Goal: Task Accomplishment & Management: Complete application form

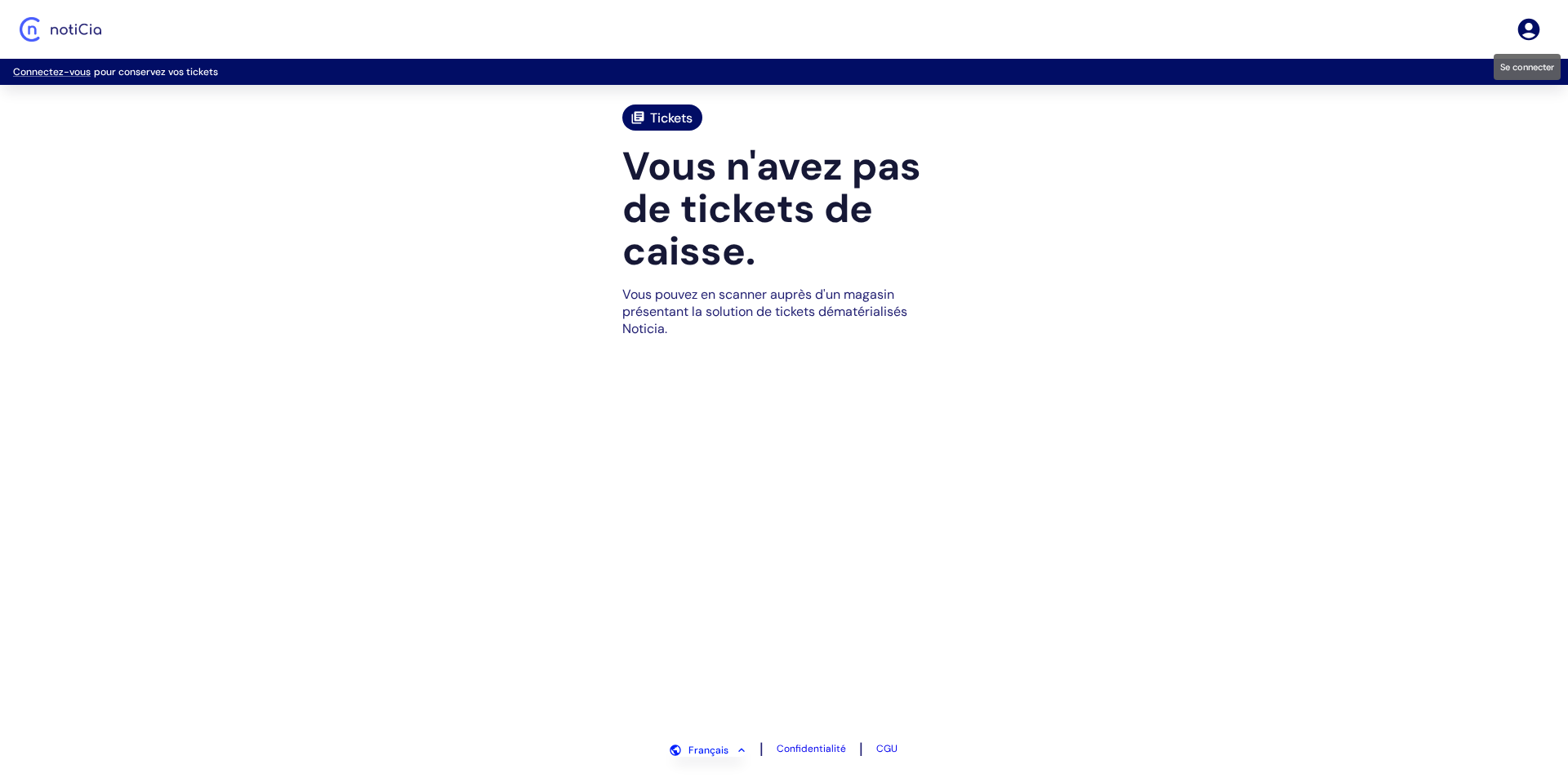
click at [1523, 25] on icon "Se connecter" at bounding box center [1529, 30] width 22 height 22
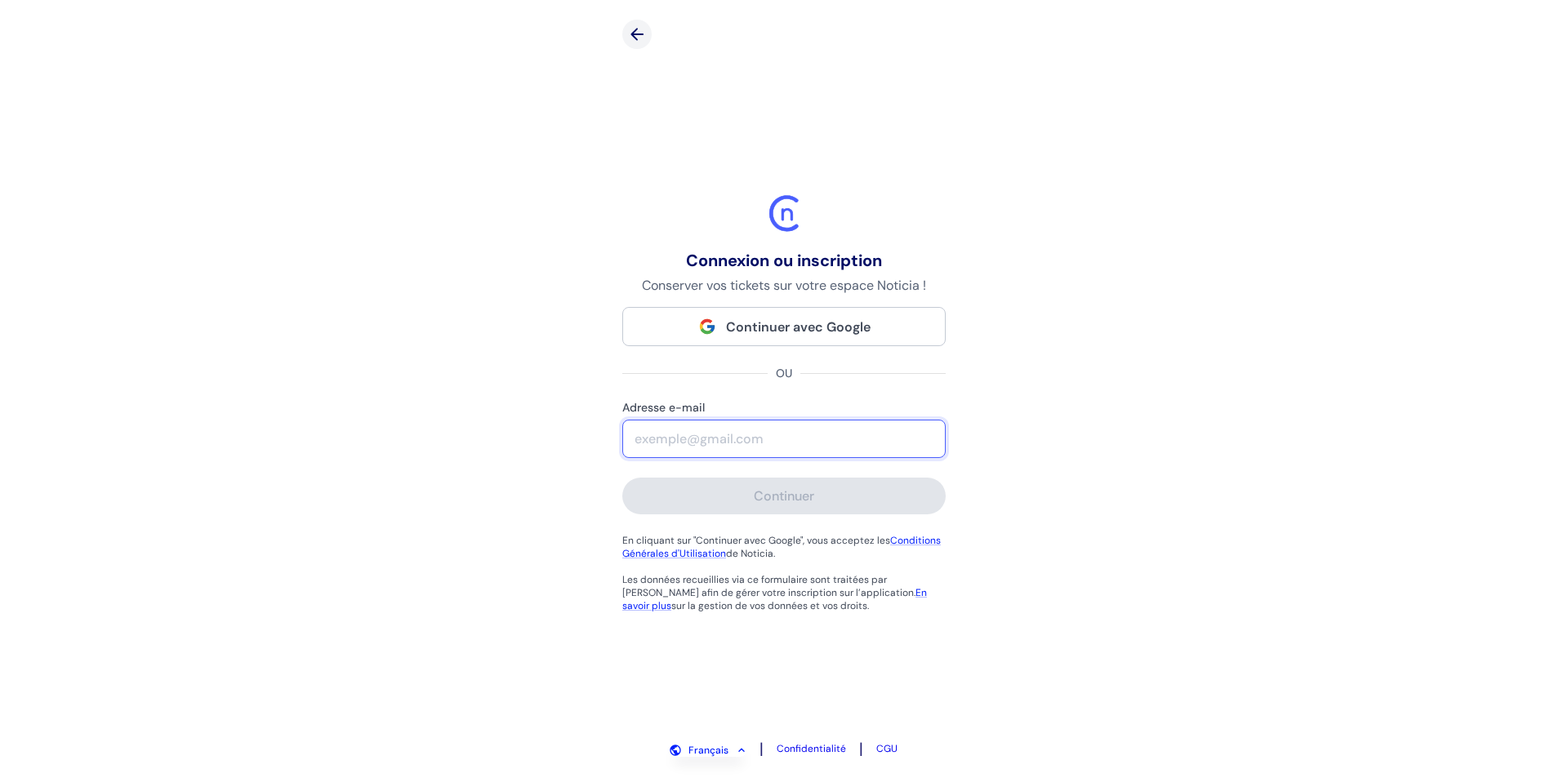
click at [707, 435] on input "Adresse e-mail" at bounding box center [784, 439] width 322 height 37
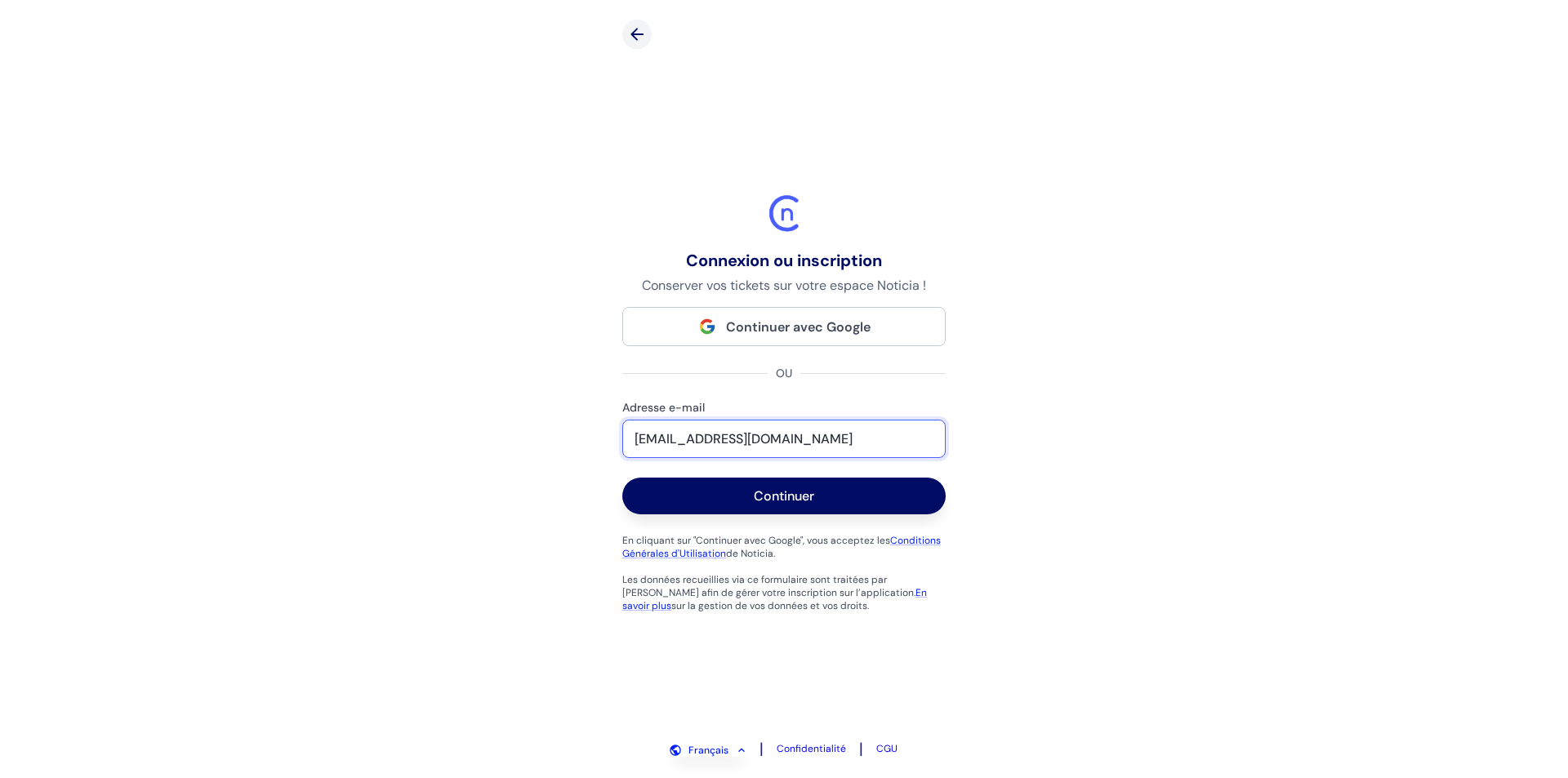
drag, startPoint x: 702, startPoint y: 439, endPoint x: 766, endPoint y: 443, distance: 64.1
click at [766, 443] on input "[EMAIL_ADDRESS][DOMAIN_NAME]" at bounding box center [784, 439] width 322 height 37
type input "[EMAIL_ADDRESS][DOMAIN_NAME]"
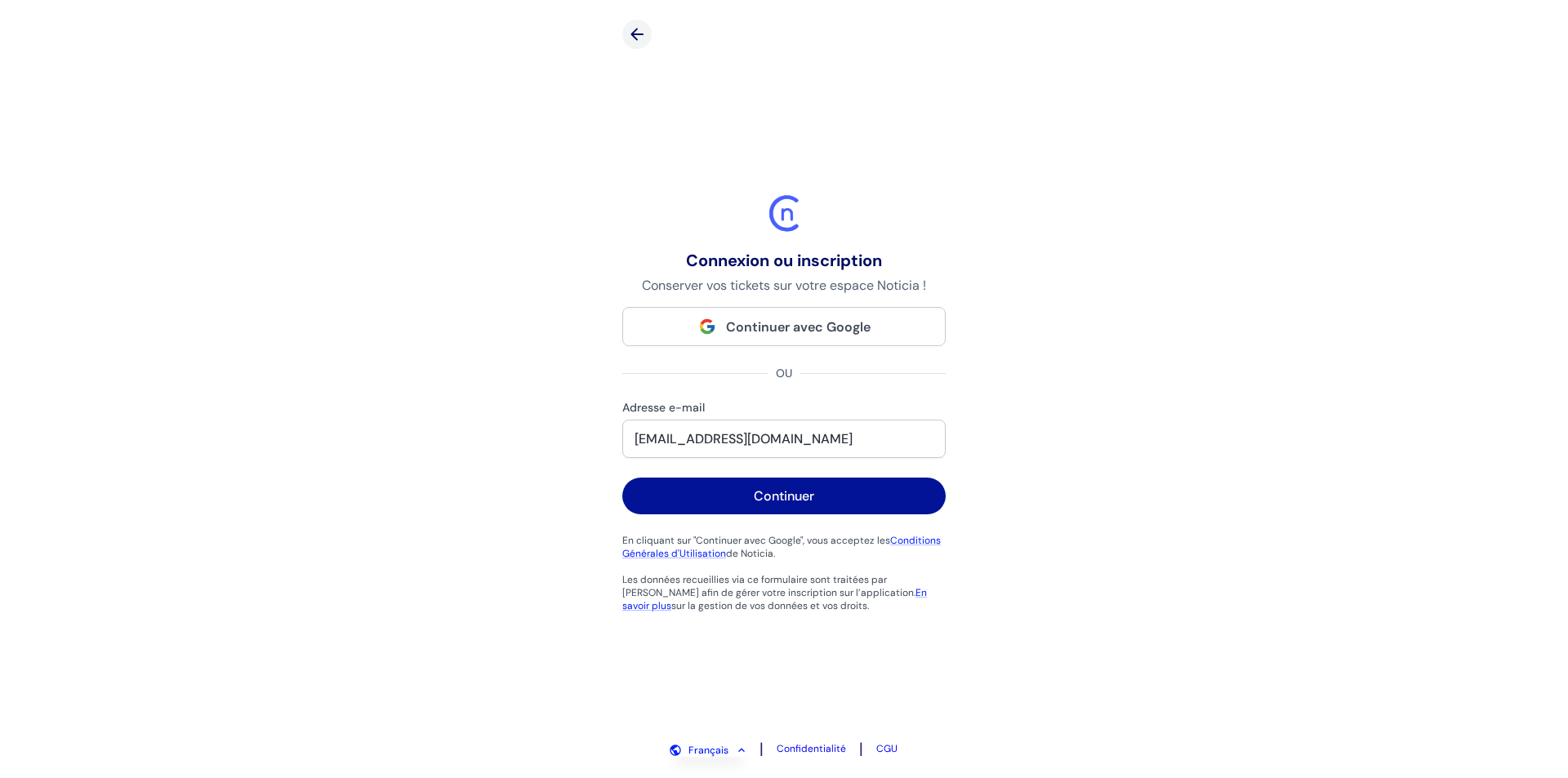
click at [751, 495] on button "Continuer" at bounding box center [784, 495] width 323 height 37
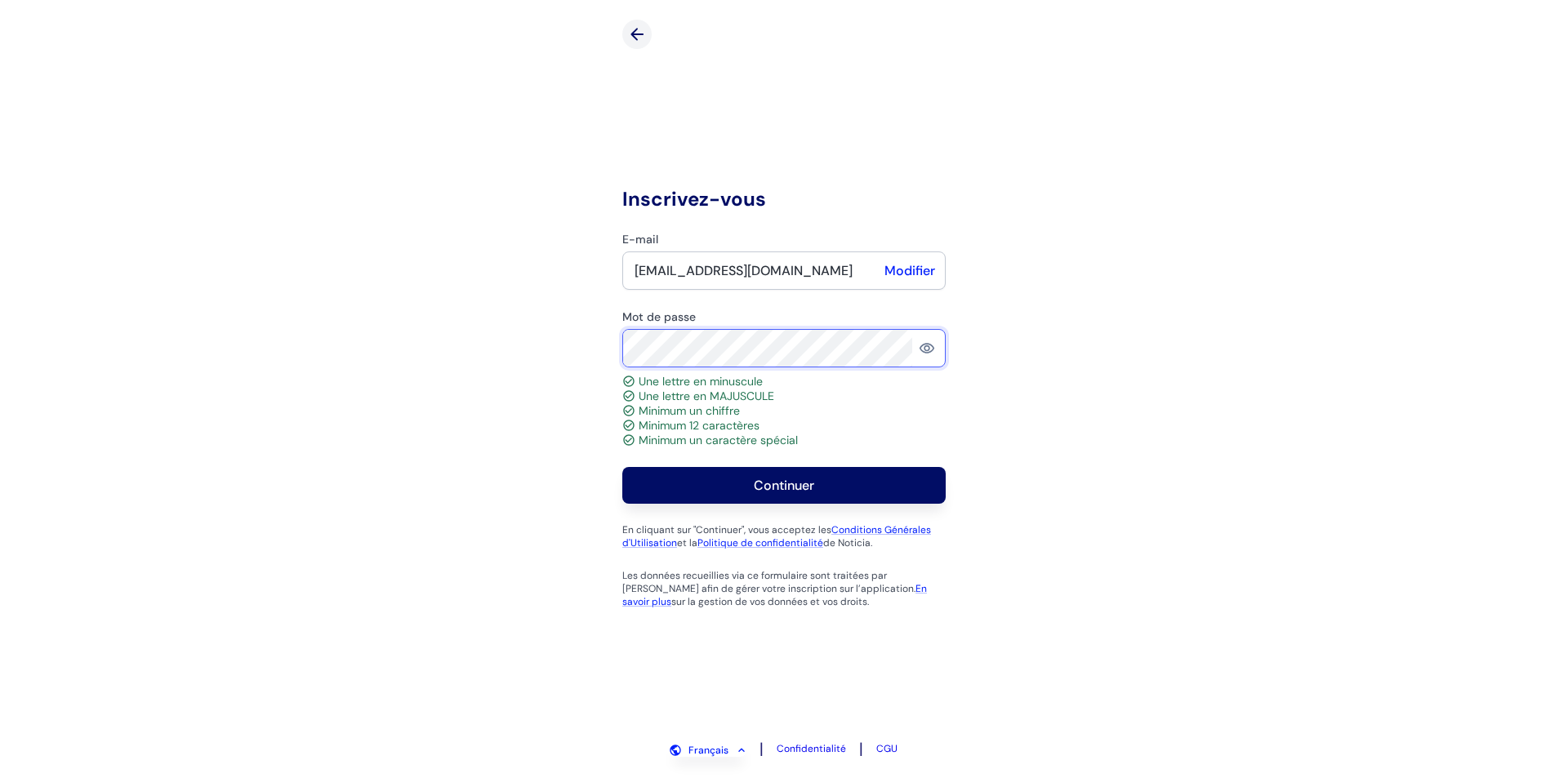
click at [622, 467] on button "Continuer" at bounding box center [784, 485] width 323 height 37
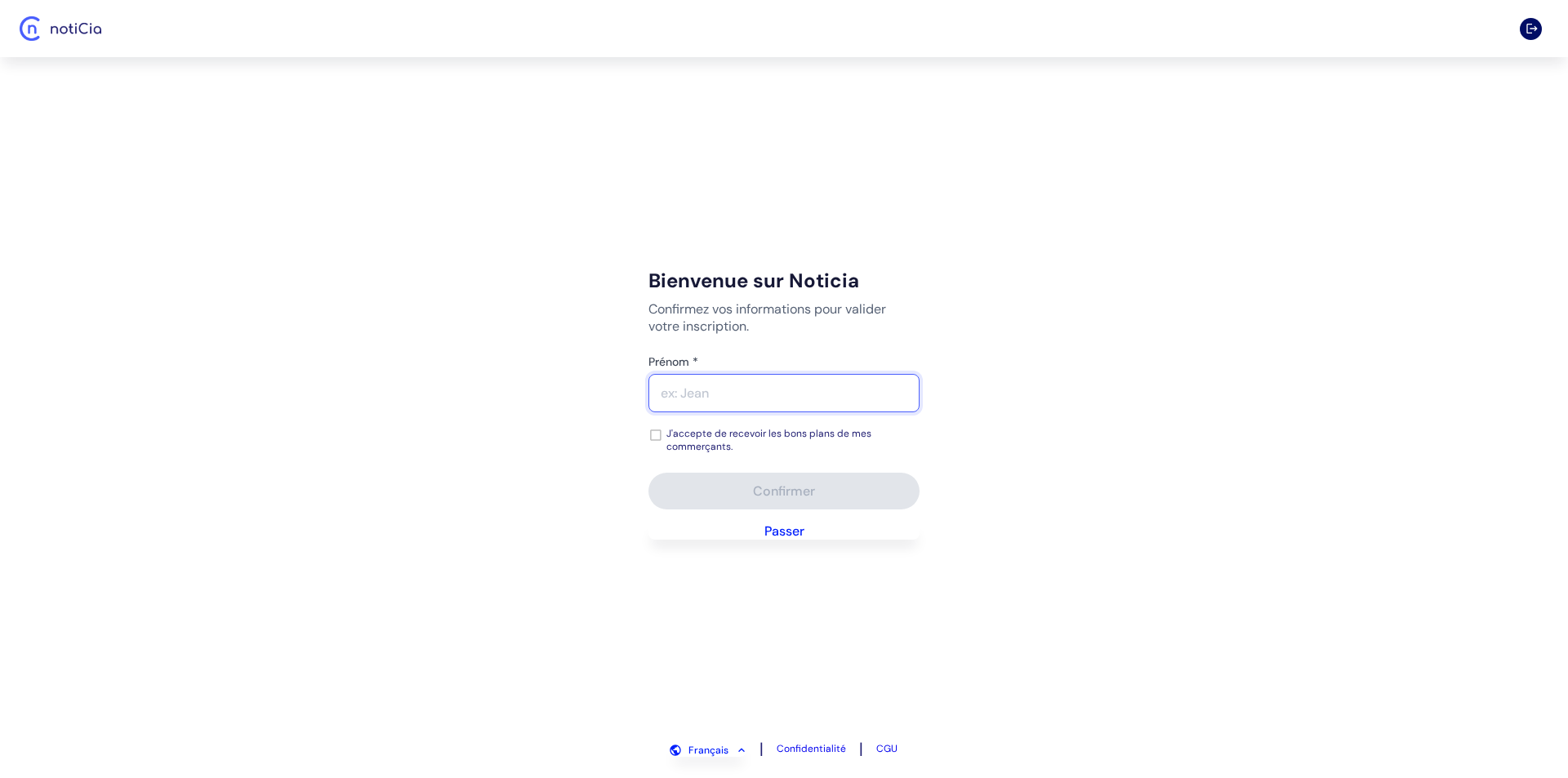
click at [710, 396] on input "Prénom *" at bounding box center [784, 393] width 270 height 37
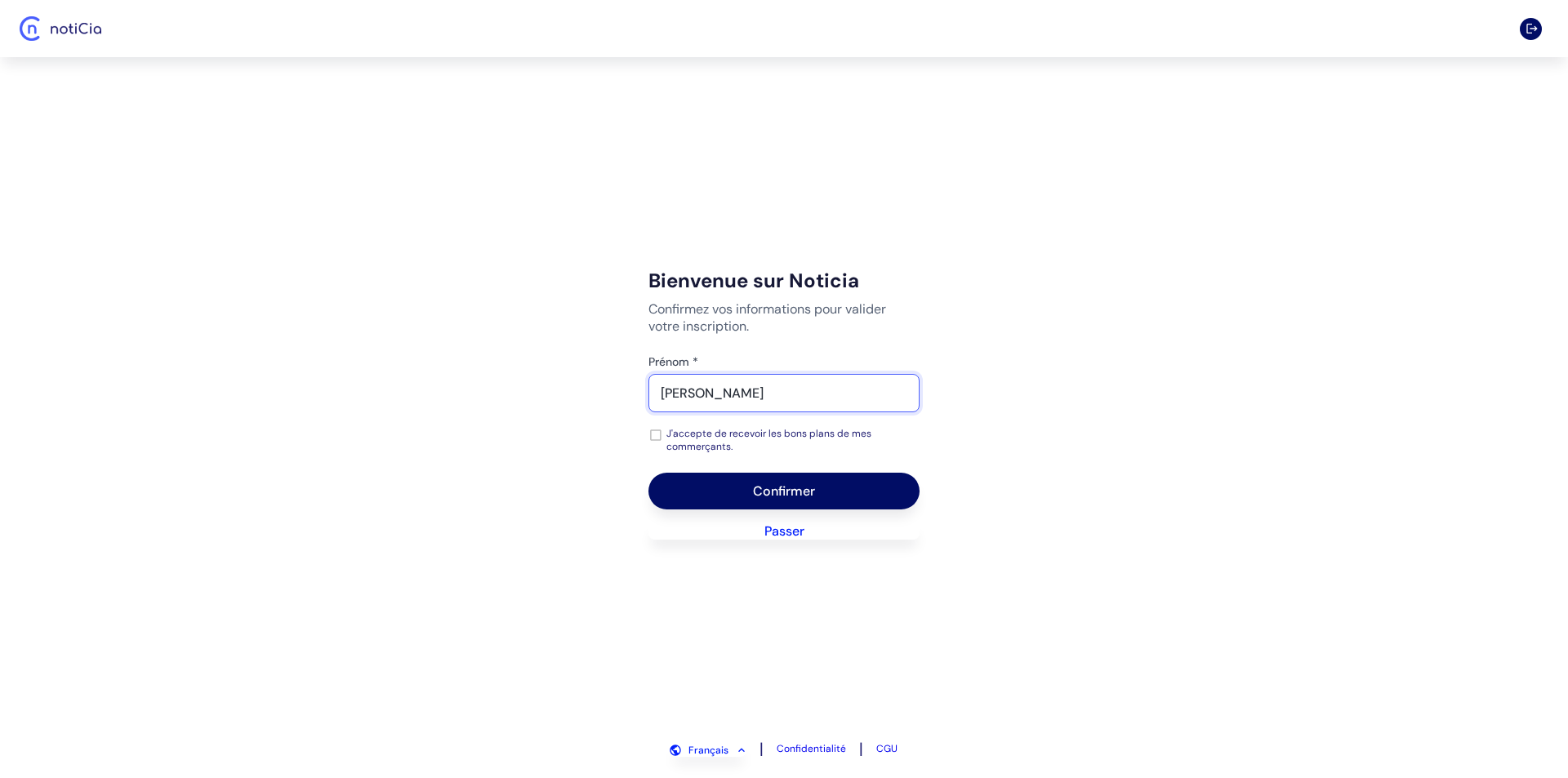
type input "[PERSON_NAME]"
click at [648, 473] on button "Confirmer" at bounding box center [784, 491] width 272 height 37
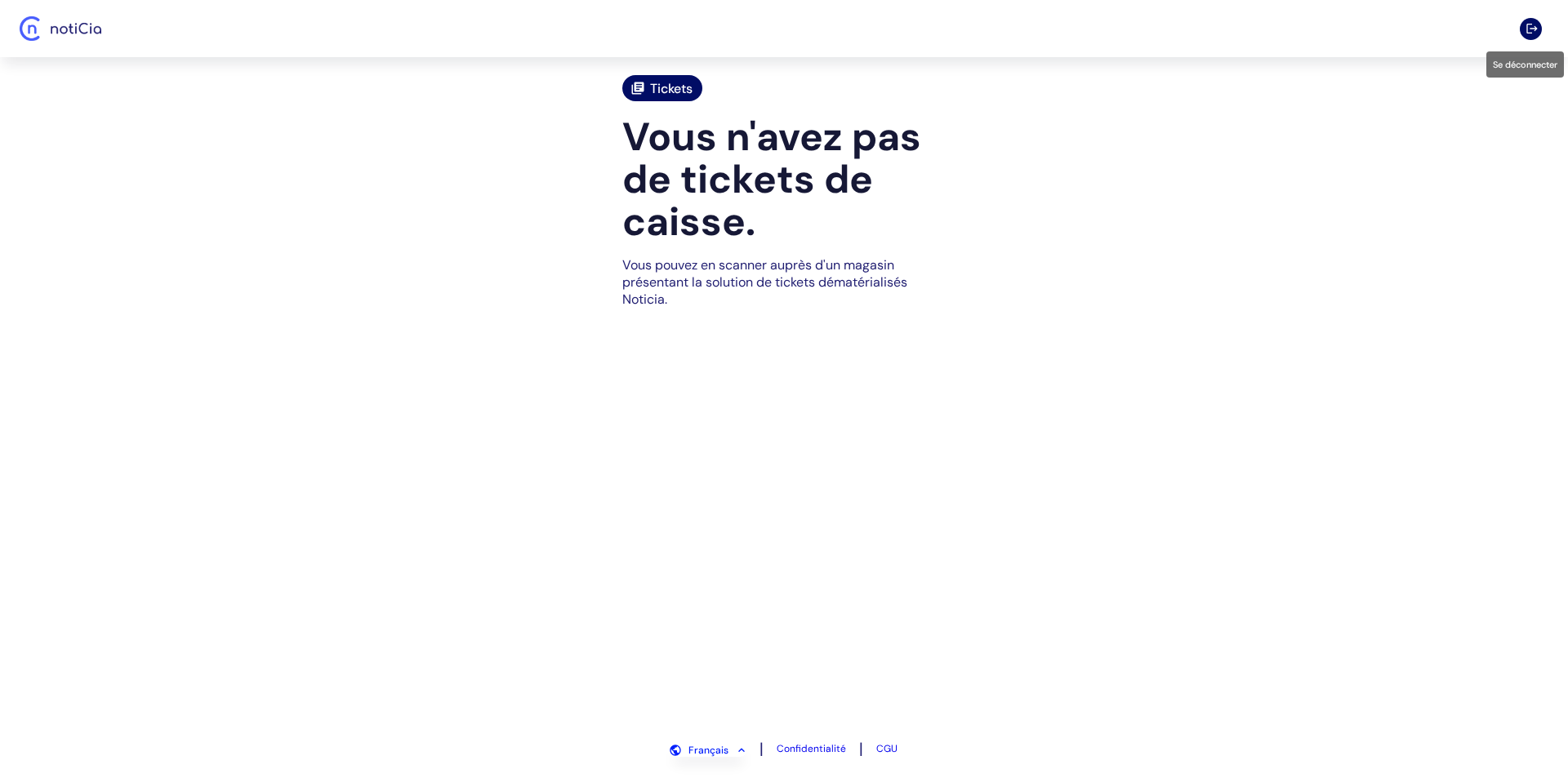
click at [1527, 28] on icon "Se déconnecter" at bounding box center [1532, 28] width 10 height 9
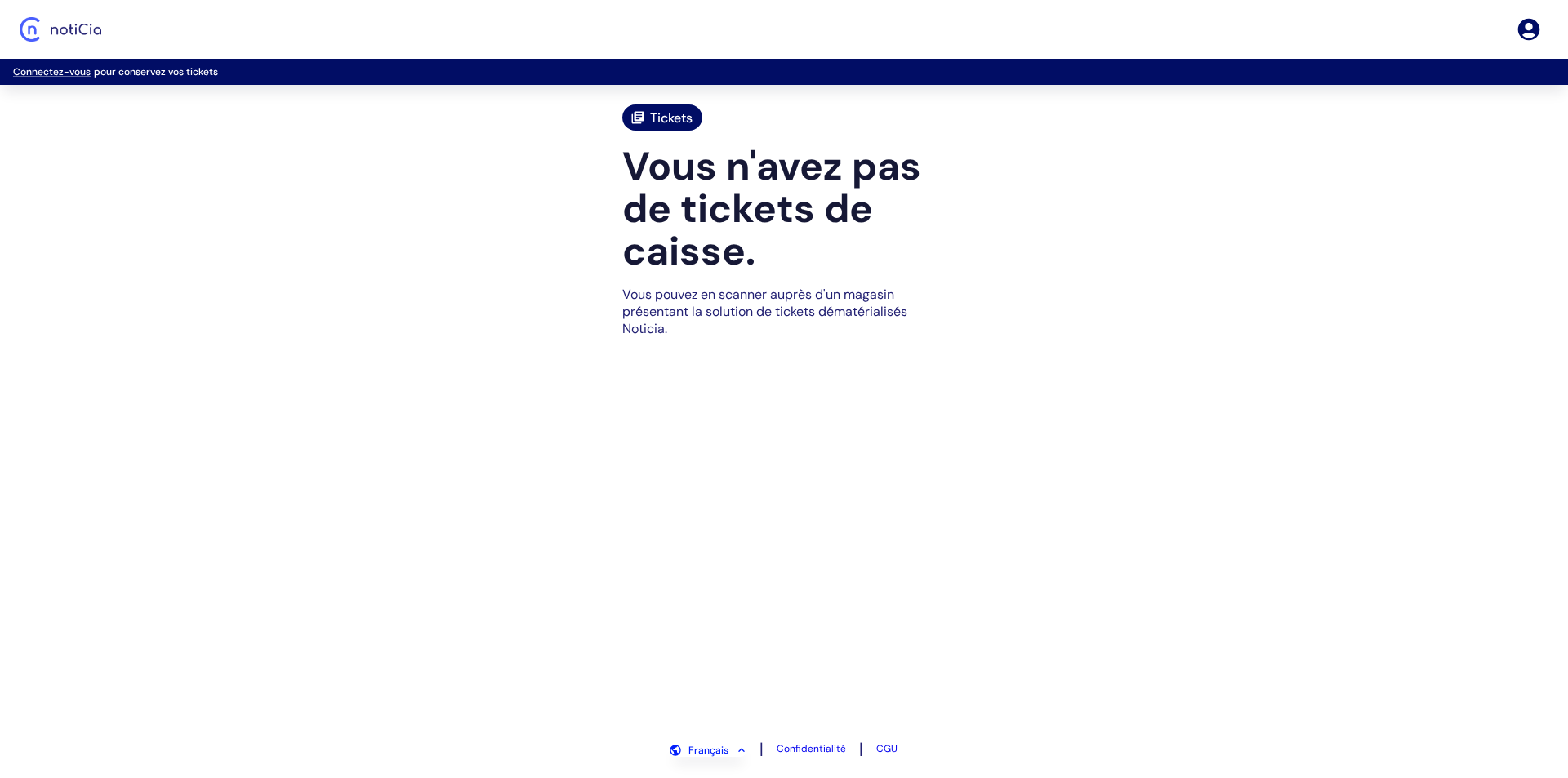
click at [57, 24] on img "Logo Noticia" at bounding box center [60, 29] width 82 height 24
click at [34, 27] on img "Logo Noticia" at bounding box center [60, 29] width 82 height 24
click at [76, 70] on link "Connectez-vous" at bounding box center [52, 72] width 78 height 13
